Goal: Find specific page/section: Find specific page/section

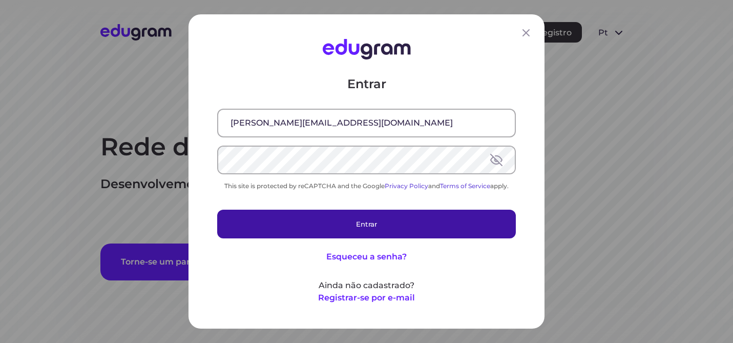
click at [367, 221] on button "Entrar" at bounding box center [366, 224] width 299 height 29
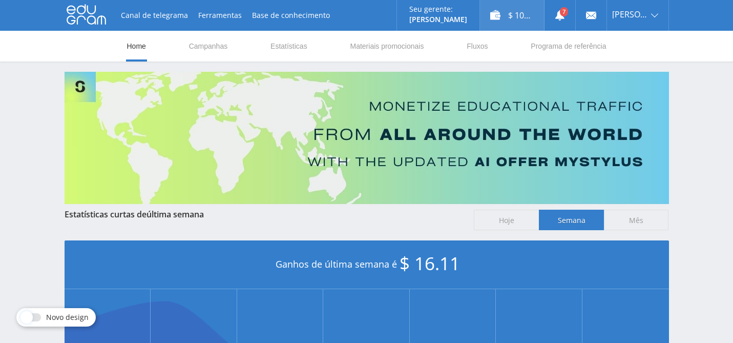
click at [519, 15] on div "$ 100.97" at bounding box center [512, 15] width 64 height 31
